Goal: Entertainment & Leisure: Consume media (video, audio)

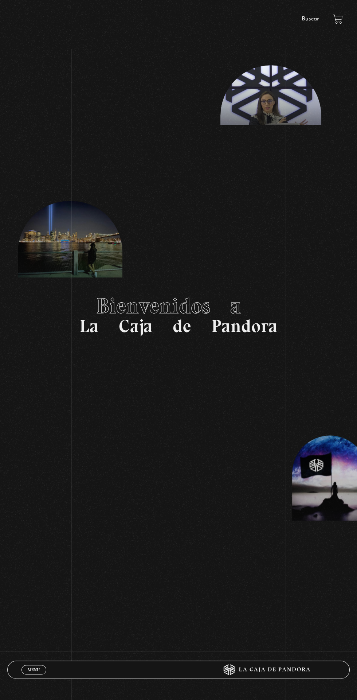
click at [36, 670] on span "Menu" at bounding box center [34, 669] width 12 height 4
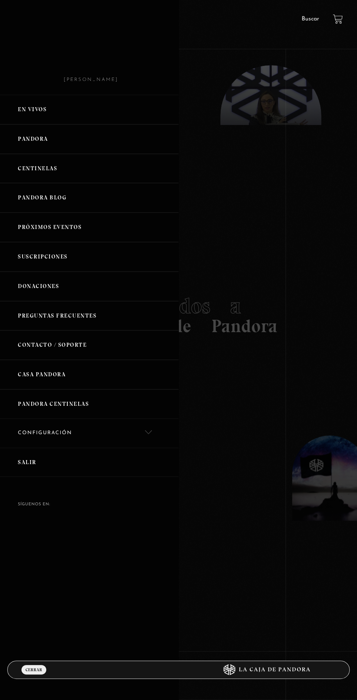
click at [26, 168] on link "Centinelas" at bounding box center [89, 169] width 179 height 30
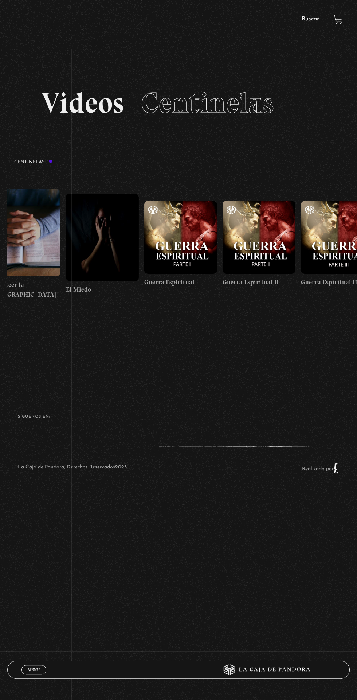
scroll to position [0, 7620]
click at [250, 254] on figure at bounding box center [259, 237] width 73 height 73
